Goal: Navigation & Orientation: Find specific page/section

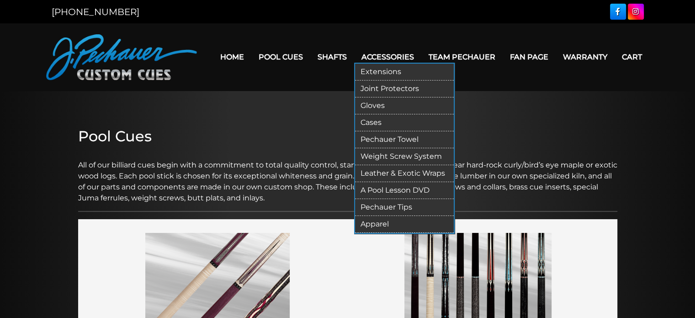
click at [386, 90] on link "Joint Protectors" at bounding box center [404, 88] width 99 height 17
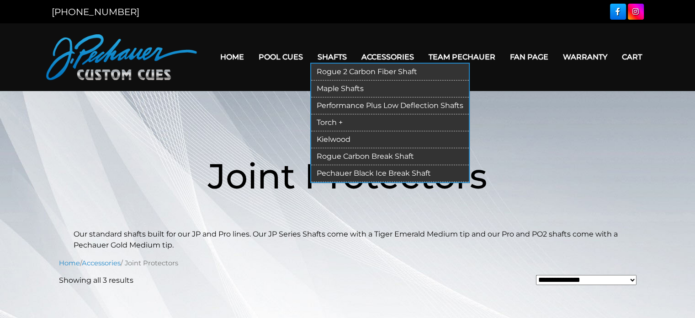
click at [346, 86] on link "Maple Shafts" at bounding box center [390, 88] width 158 height 17
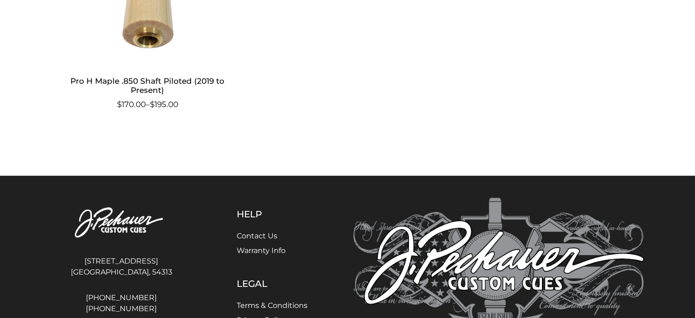
scroll to position [835, 0]
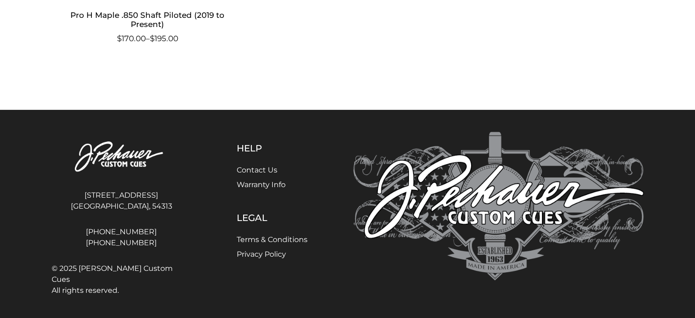
click at [270, 170] on link "Contact Us" at bounding box center [257, 169] width 41 height 9
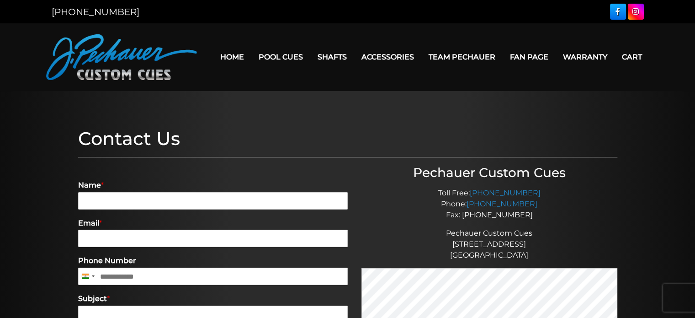
click at [616, 11] on link at bounding box center [618, 12] width 16 height 16
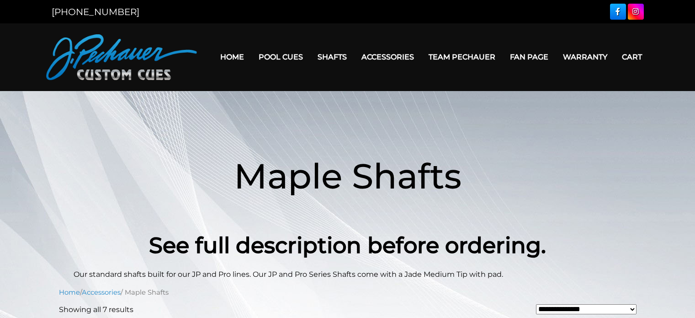
scroll to position [835, 0]
